Goal: Task Accomplishment & Management: Manage account settings

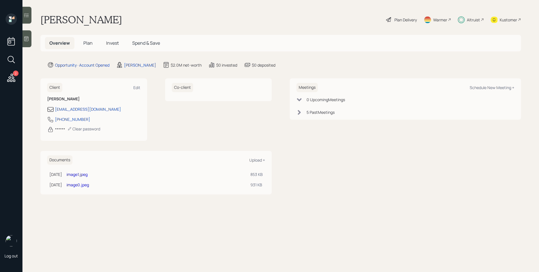
click at [110, 43] on span "Invest" at bounding box center [112, 43] width 13 height 6
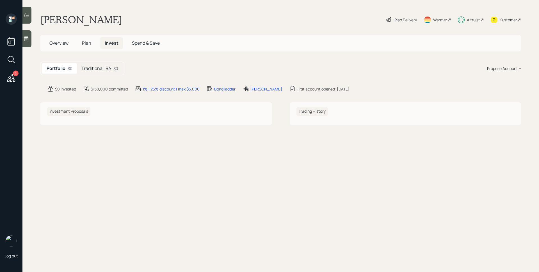
click at [95, 64] on div "Traditional IRA $0" at bounding box center [100, 68] width 46 height 10
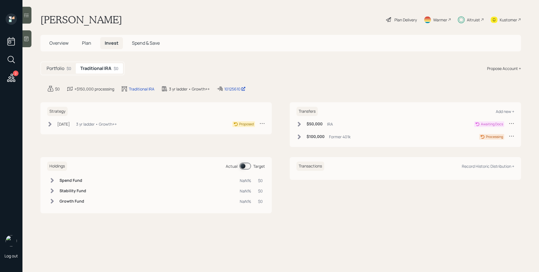
click at [511, 135] on icon at bounding box center [512, 136] width 6 height 6
click at [478, 151] on div "Cancel Transfer" at bounding box center [494, 151] width 40 height 5
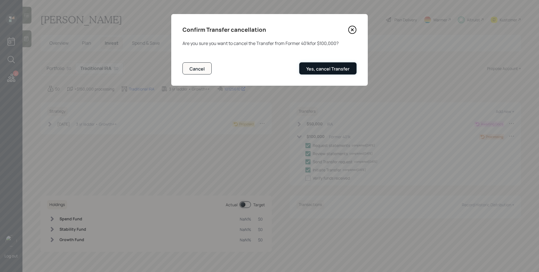
click at [328, 68] on div "Yes, cancel Transfer" at bounding box center [327, 69] width 43 height 6
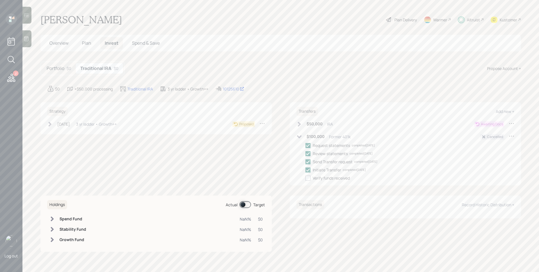
click at [511, 124] on icon at bounding box center [512, 123] width 6 height 6
click at [498, 139] on div "Cancel Transfer" at bounding box center [494, 139] width 40 height 5
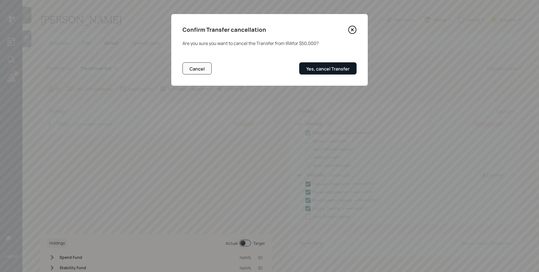
click at [340, 71] on div "Yes, cancel Transfer" at bounding box center [327, 69] width 43 height 6
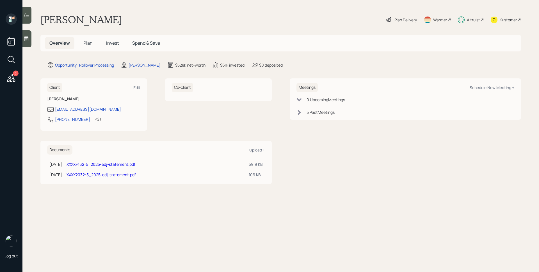
click at [469, 20] on div "Altruist" at bounding box center [473, 20] width 13 height 6
